Goal: Transaction & Acquisition: Purchase product/service

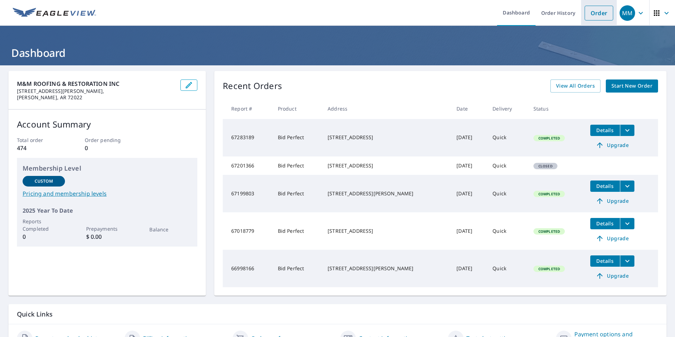
click at [587, 14] on link "Order" at bounding box center [598, 13] width 29 height 15
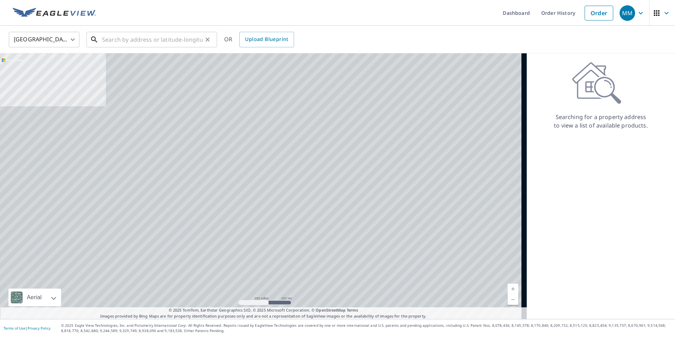
click at [163, 40] on input "text" at bounding box center [152, 40] width 101 height 20
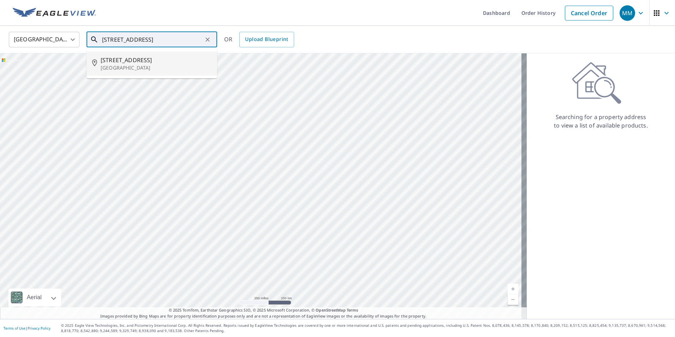
click at [166, 63] on span "[STREET_ADDRESS]" at bounding box center [156, 60] width 111 height 8
type input "[STREET_ADDRESS]"
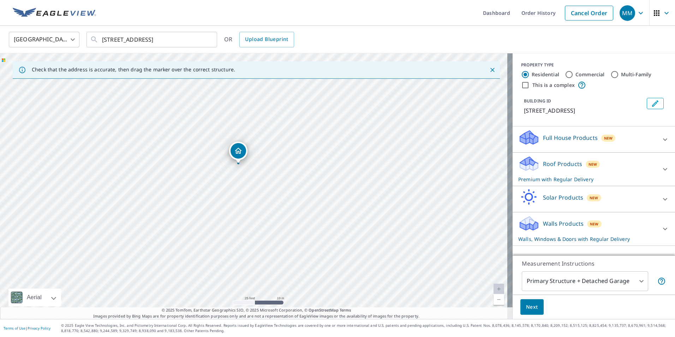
drag, startPoint x: 310, startPoint y: 197, endPoint x: 295, endPoint y: 176, distance: 25.4
click at [295, 176] on div "[STREET_ADDRESS]" at bounding box center [256, 185] width 512 height 265
click at [661, 169] on icon at bounding box center [665, 169] width 8 height 8
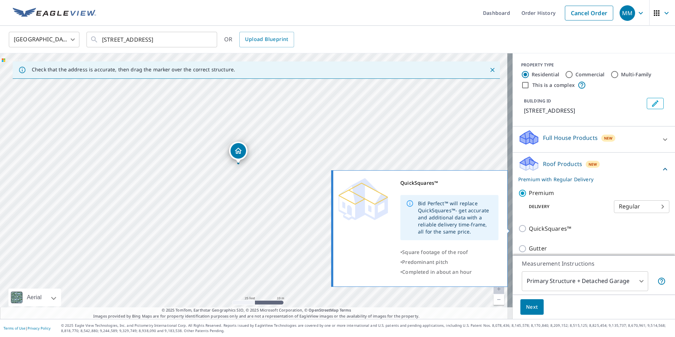
click at [518, 226] on input "QuickSquares™" at bounding box center [523, 228] width 11 height 8
checkbox input "true"
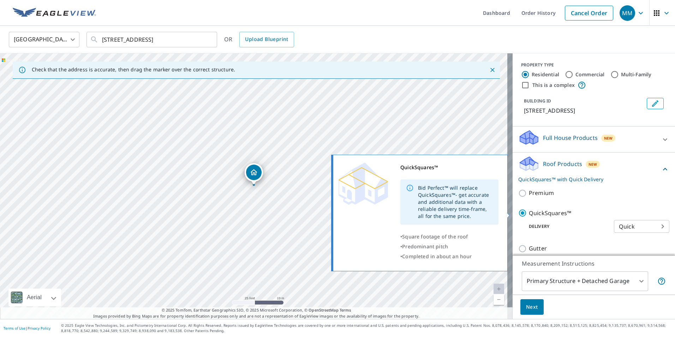
checkbox input "false"
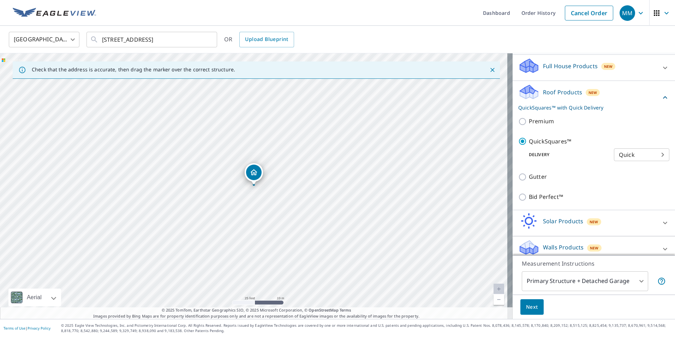
scroll to position [79, 0]
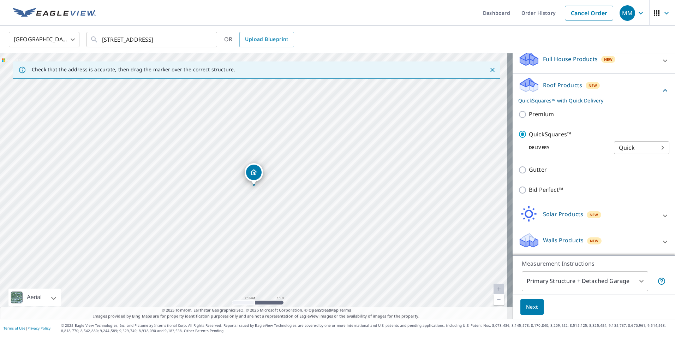
click at [527, 308] on span "Next" at bounding box center [532, 306] width 12 height 9
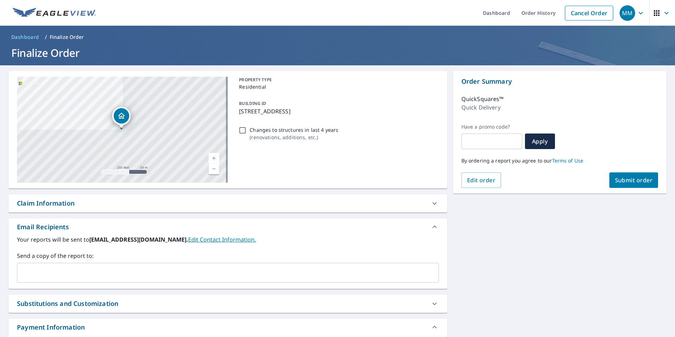
click at [628, 180] on span "Submit order" at bounding box center [634, 180] width 38 height 8
checkbox input "true"
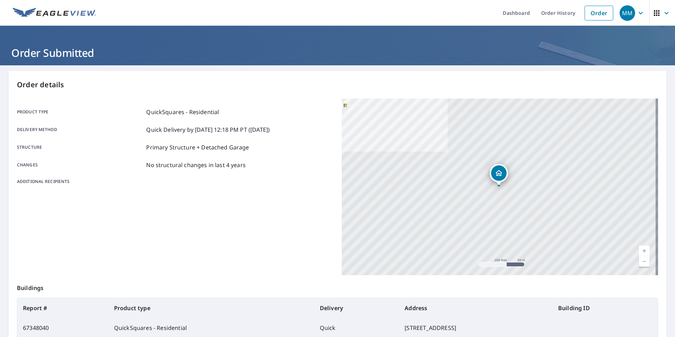
click at [662, 11] on icon "button" at bounding box center [666, 13] width 8 height 8
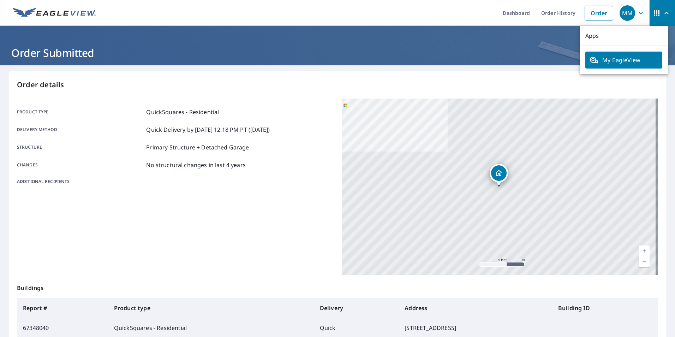
click at [629, 13] on div "MM" at bounding box center [627, 13] width 16 height 16
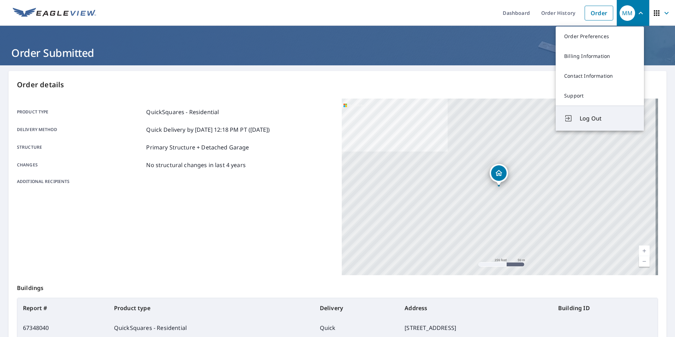
click at [591, 120] on span "Log Out" at bounding box center [607, 118] width 56 height 8
